Goal: Transaction & Acquisition: Purchase product/service

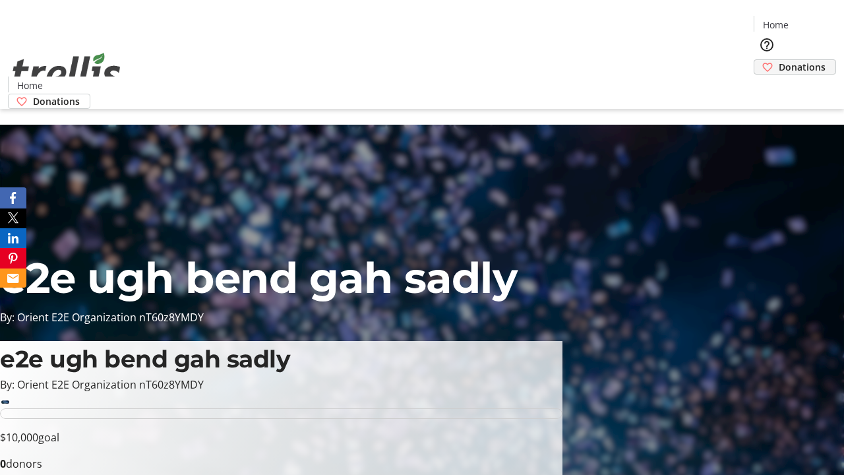
click at [779, 60] on span "Donations" at bounding box center [802, 67] width 47 height 14
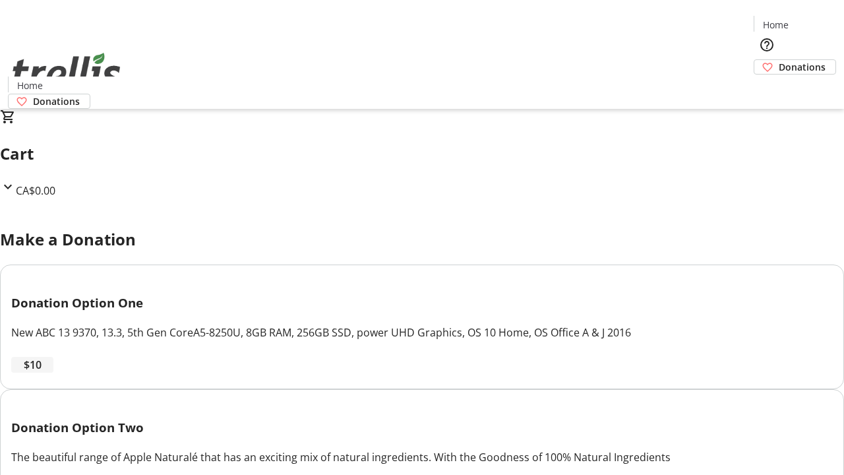
click at [42, 373] on span "$10" at bounding box center [33, 365] width 18 height 16
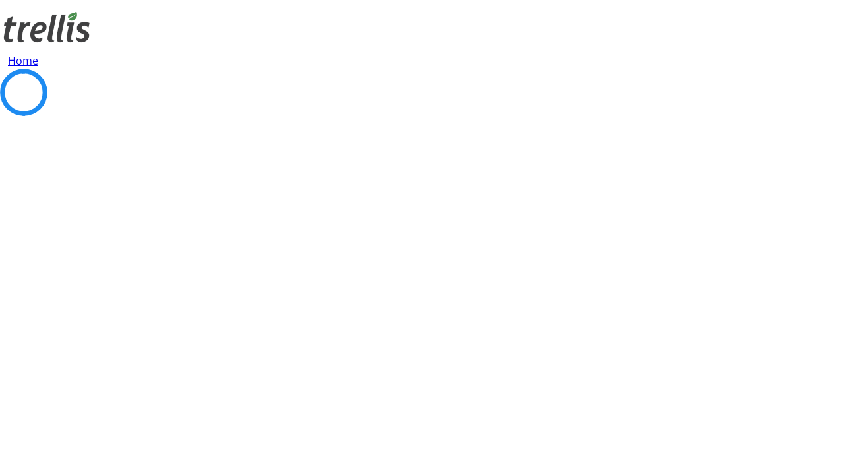
select select "CA"
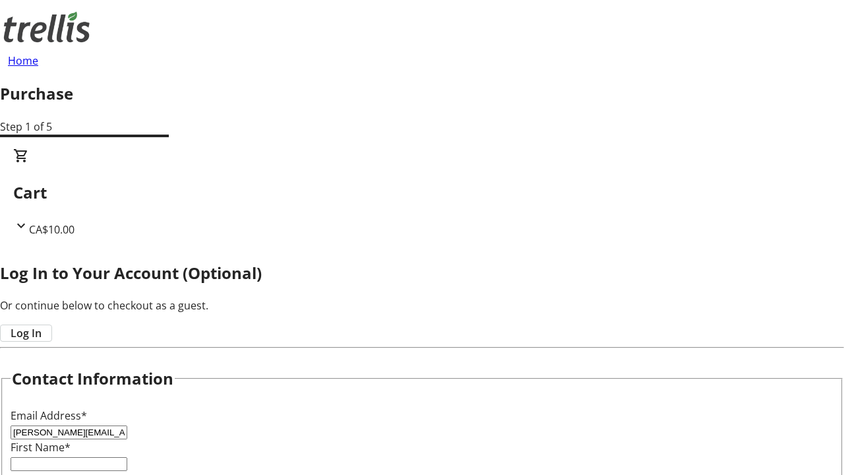
type input "[PERSON_NAME][EMAIL_ADDRESS][DOMAIN_NAME]"
type input "[PERSON_NAME]"
type input "[STREET_ADDRESS][PERSON_NAME]"
type input "Kelowna"
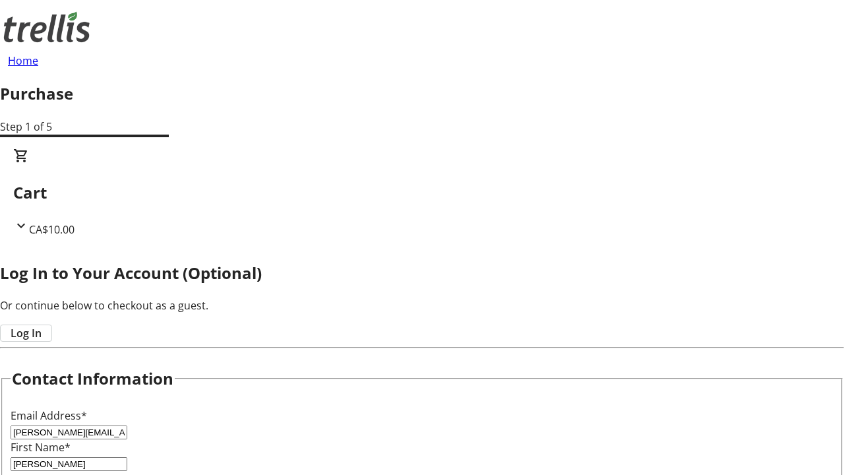
select select "BC"
type input "Kelowna"
type input "V1Y 0C2"
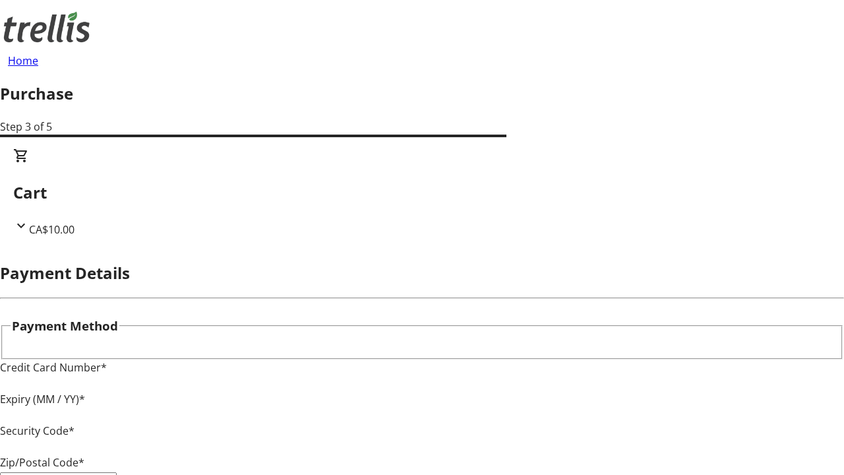
type input "V1Y 0C2"
